Goal: Task Accomplishment & Management: Manage account settings

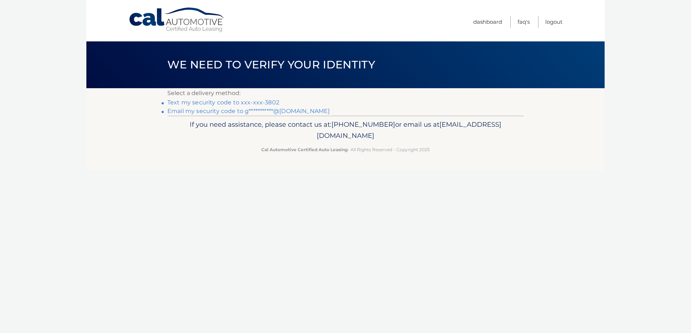
click at [271, 101] on link "Text my security code to xxx-xxx-3802" at bounding box center [223, 102] width 112 height 7
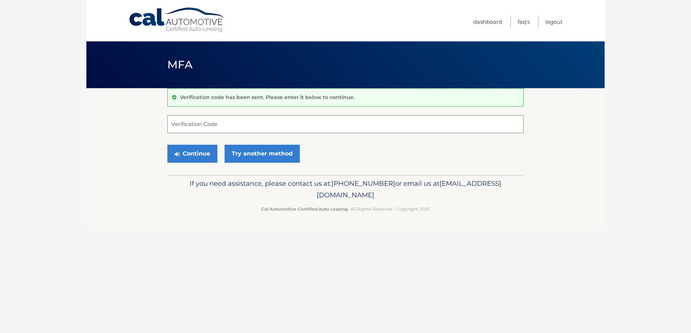
click at [257, 122] on input "Verification Code" at bounding box center [345, 124] width 356 height 18
type input "499699"
click at [199, 153] on button "Continue" at bounding box center [192, 154] width 50 height 18
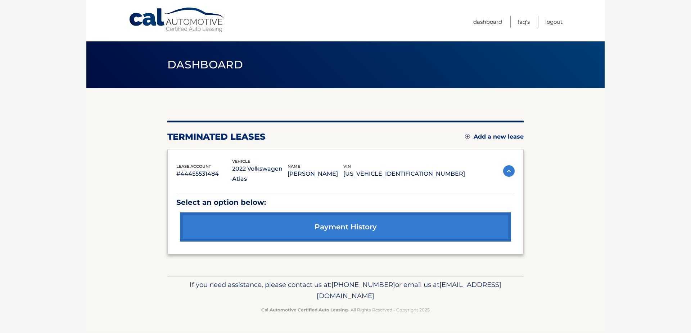
click at [486, 136] on link "Add a new lease" at bounding box center [494, 136] width 59 height 7
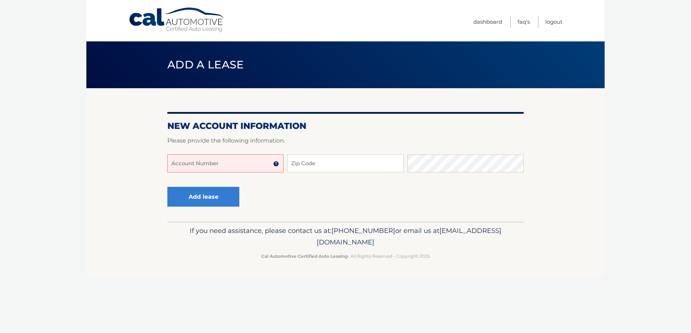
click at [243, 157] on input "Account Number" at bounding box center [225, 163] width 116 height 18
click at [217, 166] on input "44456002501" at bounding box center [225, 163] width 116 height 18
click at [213, 166] on input "44456002501" at bounding box center [225, 163] width 116 height 18
type input "44456002501"
click at [312, 163] on input "Zip Code" at bounding box center [345, 163] width 116 height 18
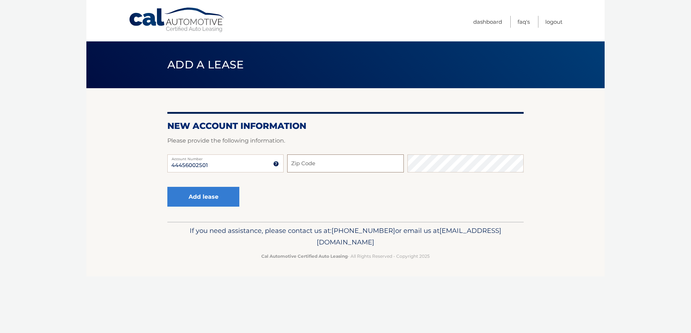
type input "33486"
click at [211, 191] on button "Add lease" at bounding box center [203, 197] width 72 height 20
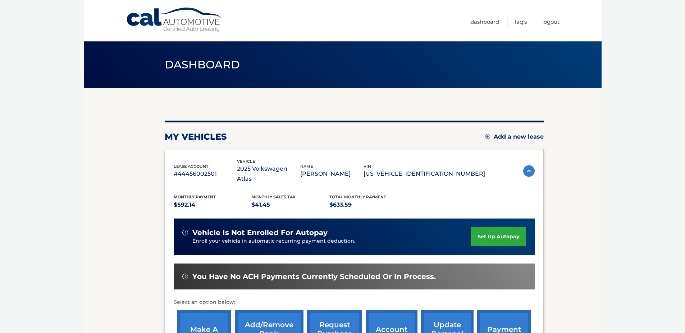
click at [506, 227] on link "set up autopay" at bounding box center [498, 236] width 55 height 19
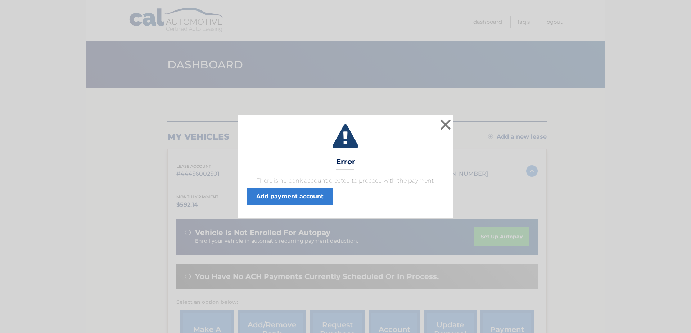
drag, startPoint x: 455, startPoint y: 115, endPoint x: 450, endPoint y: 120, distance: 7.4
click at [453, 118] on div "× Error There is no bank account created to proceed with the payment. Add payme…" at bounding box center [345, 166] width 691 height 333
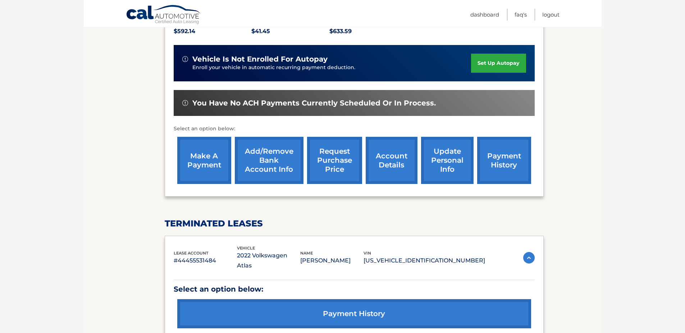
scroll to position [180, 0]
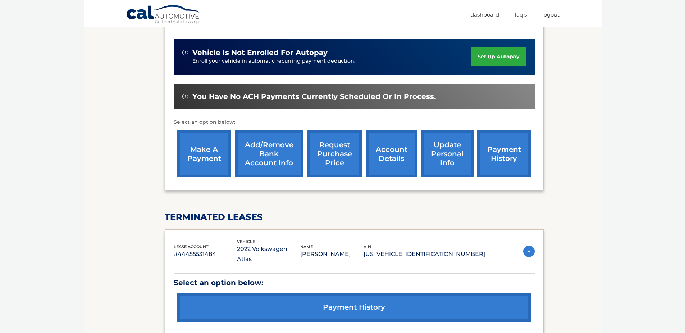
click at [528, 245] on img at bounding box center [530, 251] width 12 height 12
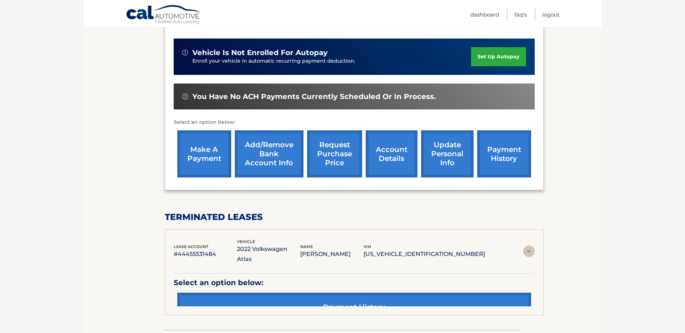
scroll to position [169, 0]
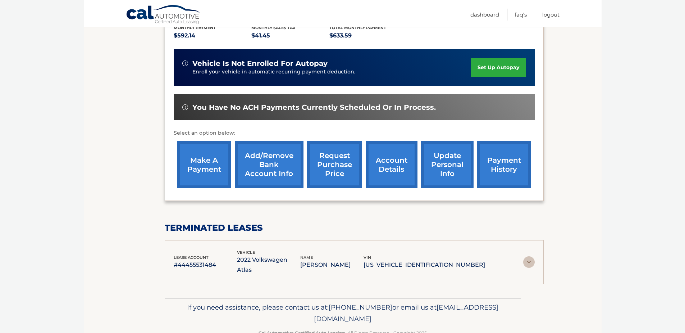
click at [440, 260] on p "[US_VEHICLE_IDENTIFICATION_NUMBER]" at bounding box center [425, 265] width 122 height 10
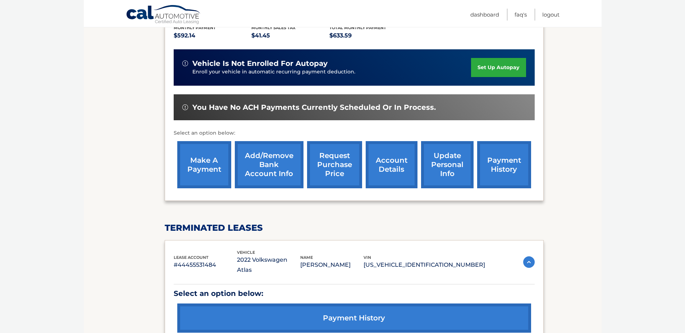
click at [474, 223] on h2 "terminated leases" at bounding box center [354, 227] width 379 height 11
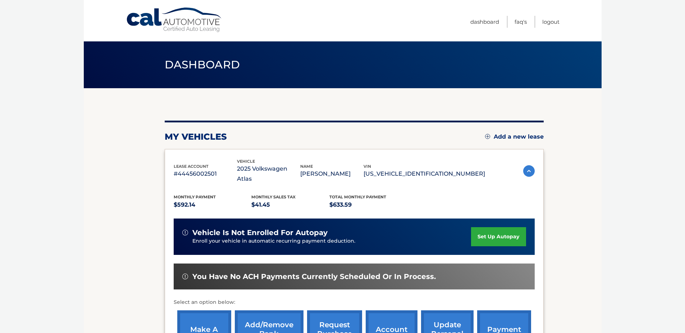
scroll to position [36, 0]
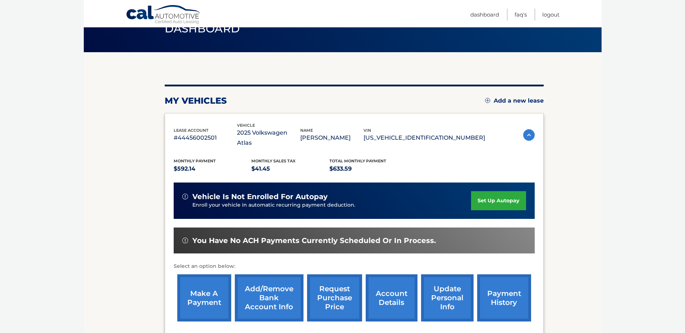
click at [485, 191] on link "set up autopay" at bounding box center [498, 200] width 55 height 19
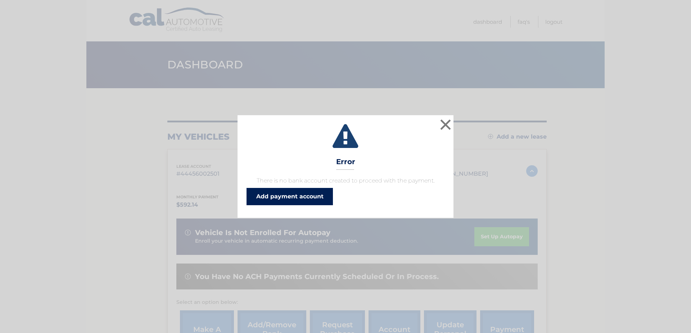
click at [303, 201] on link "Add payment account" at bounding box center [289, 196] width 86 height 17
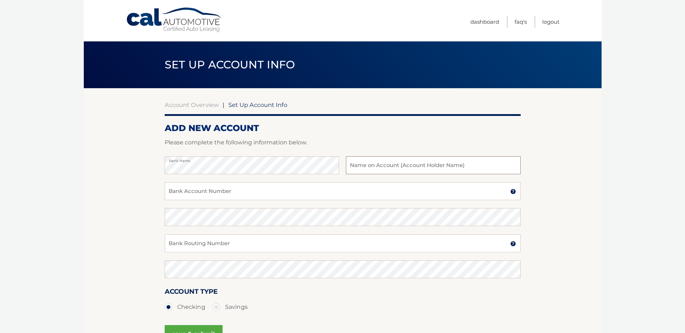
click at [411, 165] on input "text" at bounding box center [433, 165] width 175 height 18
type input "Grant Worthington"
click at [268, 185] on input "Bank Account Number" at bounding box center [343, 191] width 356 height 18
type input "898010865706"
click at [235, 244] on input "Bank Routing Number" at bounding box center [343, 243] width 356 height 18
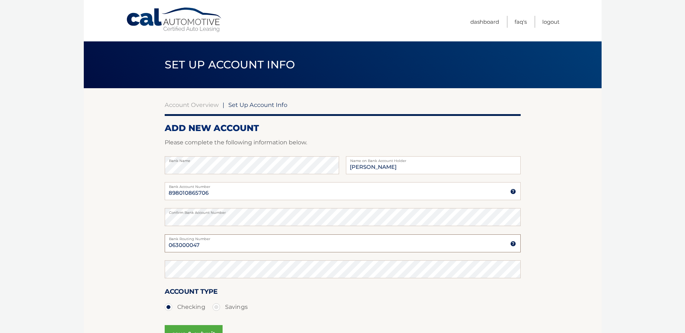
type input "063000047"
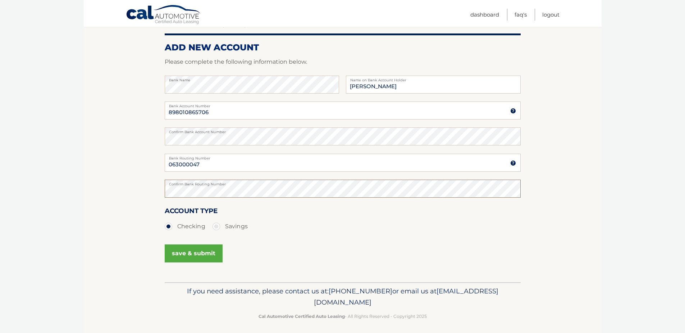
scroll to position [85, 0]
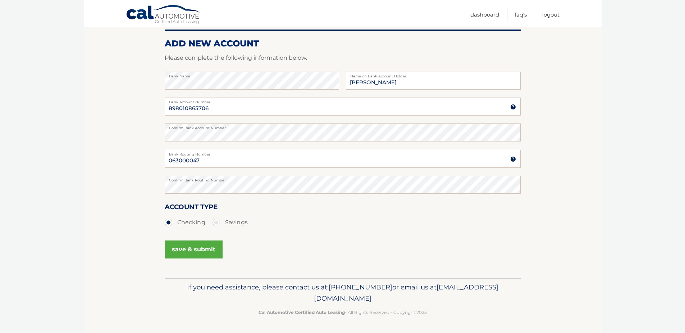
click at [196, 250] on button "save & submit" at bounding box center [194, 249] width 58 height 18
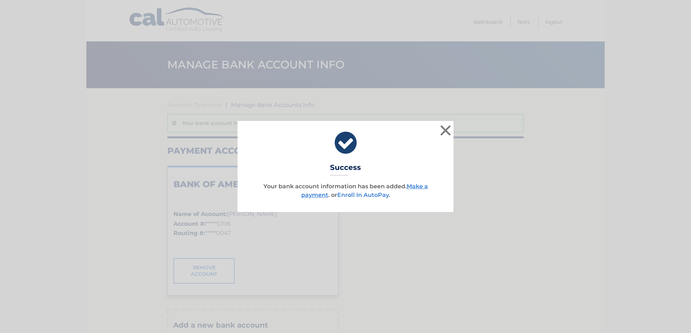
click at [380, 195] on link "Enroll In AutoPay" at bounding box center [362, 194] width 51 height 7
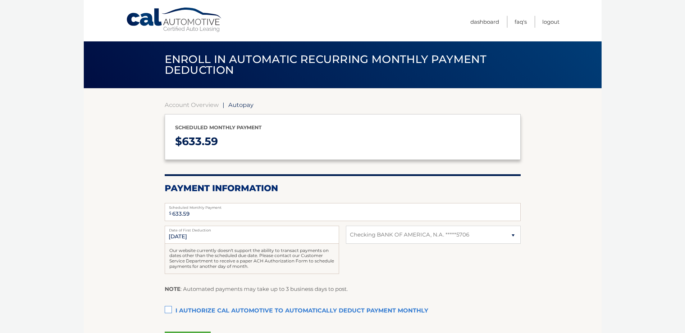
select select "MmMzMTBlN2YtNTk5My00ZTQzLWJlZGYtNjY0ZGMxODQxOGRm"
click at [195, 236] on input "[DATE]" at bounding box center [252, 235] width 175 height 18
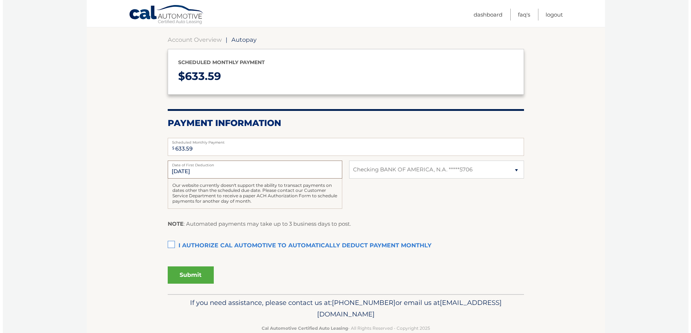
scroll to position [81, 0]
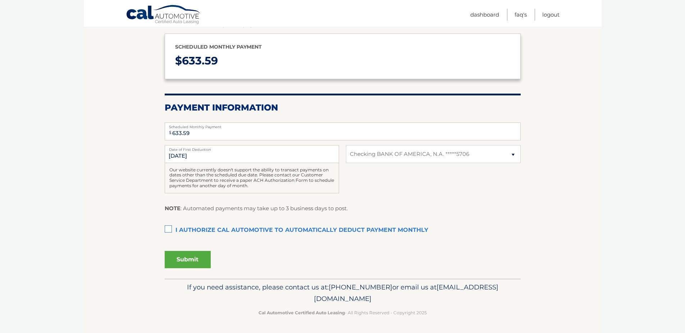
click at [170, 229] on label "I authorize cal automotive to automatically deduct payment monthly This checkbo…" at bounding box center [343, 230] width 356 height 14
click at [0, 0] on input "I authorize cal automotive to automatically deduct payment monthly This checkbo…" at bounding box center [0, 0] width 0 height 0
click at [184, 255] on button "Submit" at bounding box center [188, 259] width 46 height 17
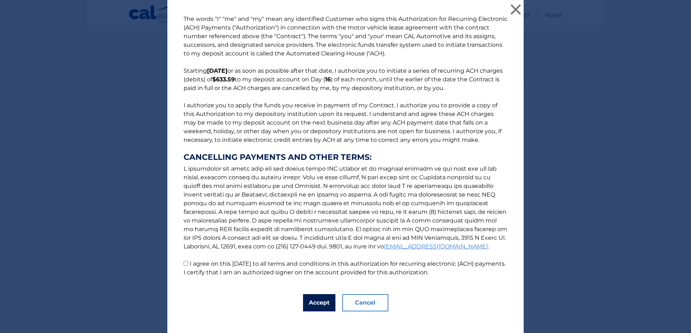
click at [315, 304] on button "Accept" at bounding box center [319, 302] width 32 height 17
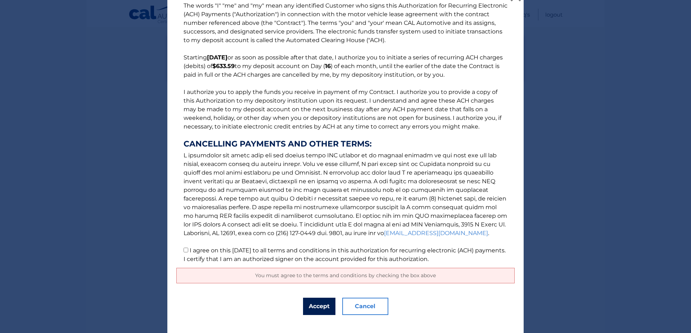
scroll to position [24, 0]
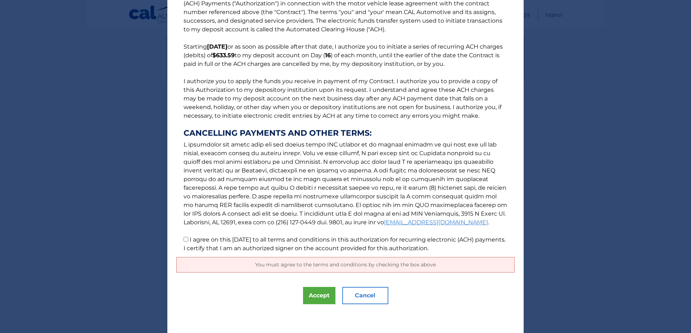
click at [183, 238] on input "I agree on this 09/16/2025 to all terms and conditions in this authorization fo…" at bounding box center [185, 239] width 5 height 5
checkbox input "true"
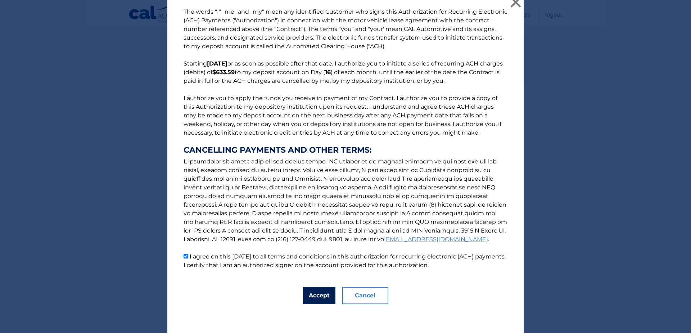
click at [324, 296] on button "Accept" at bounding box center [319, 295] width 32 height 17
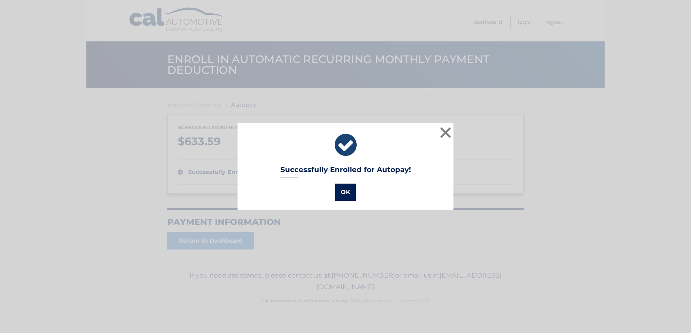
drag, startPoint x: 345, startPoint y: 191, endPoint x: 340, endPoint y: 192, distance: 5.1
click at [345, 191] on button "OK" at bounding box center [345, 191] width 21 height 17
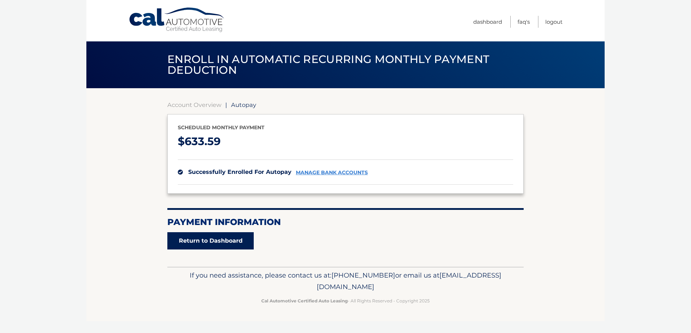
click at [210, 241] on link "Return to Dashboard" at bounding box center [210, 240] width 86 height 17
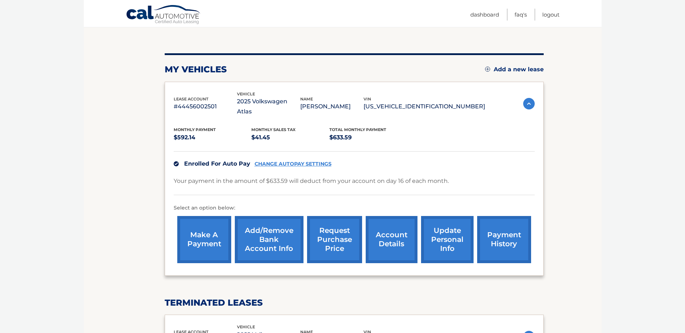
scroll to position [108, 0]
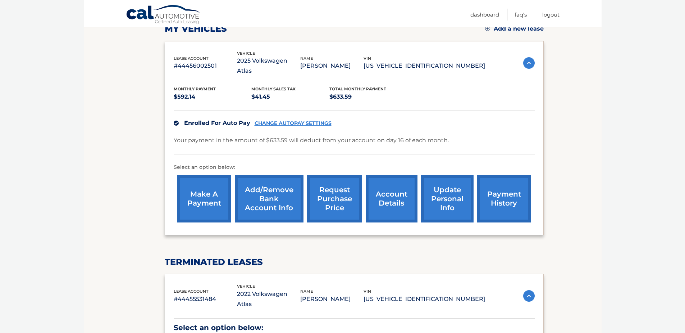
click at [201, 183] on link "make a payment" at bounding box center [204, 198] width 54 height 47
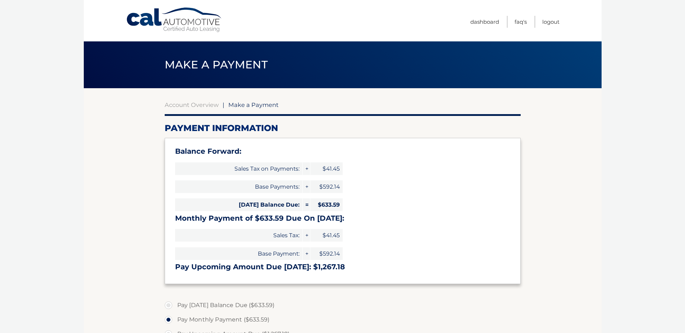
select select "MmMzMTBlN2YtNTk5My00ZTQzLWJlZGYtNjY0ZGMxODQxOGRm"
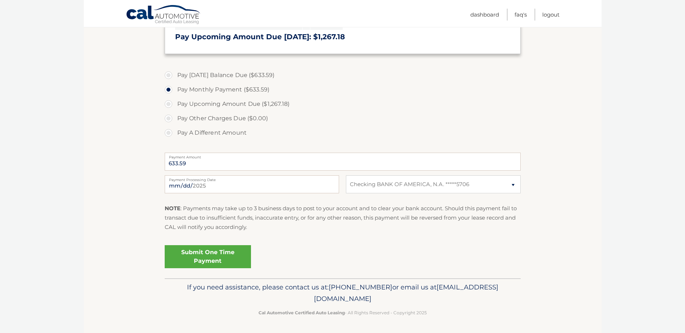
scroll to position [194, 0]
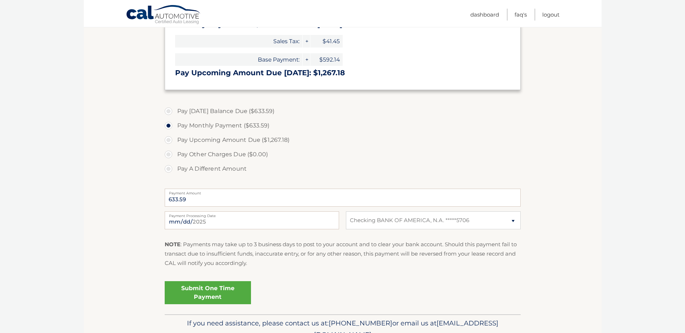
click at [172, 110] on label "Pay [DATE] Balance Due ($633.59)" at bounding box center [343, 111] width 356 height 14
click at [172, 110] on input "Pay Today's Balance Due ($633.59)" at bounding box center [171, 110] width 7 height 12
radio input "true"
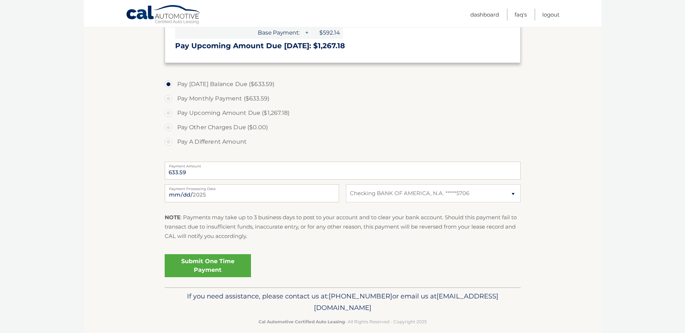
scroll to position [230, 0]
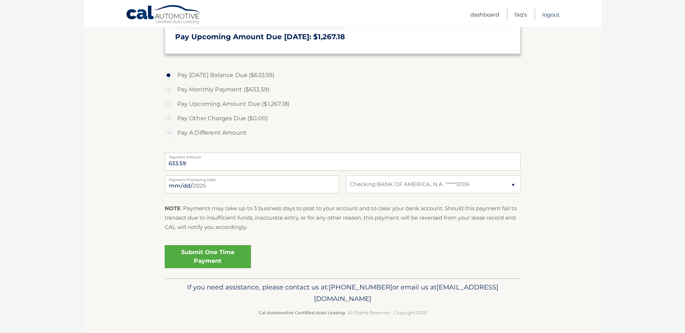
click at [553, 14] on link "Logout" at bounding box center [551, 15] width 17 height 12
